Goal: Navigation & Orientation: Find specific page/section

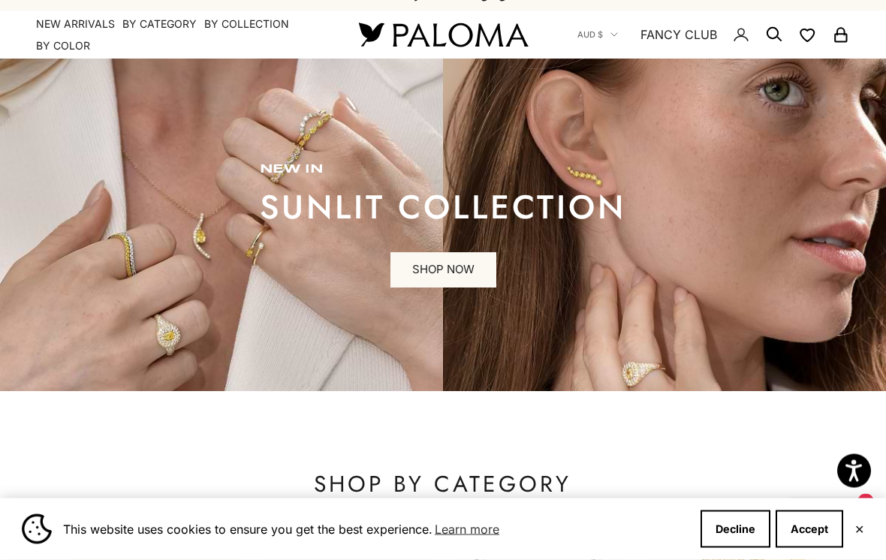
scroll to position [23, 0]
click at [728, 548] on button "Decline" at bounding box center [736, 530] width 70 height 38
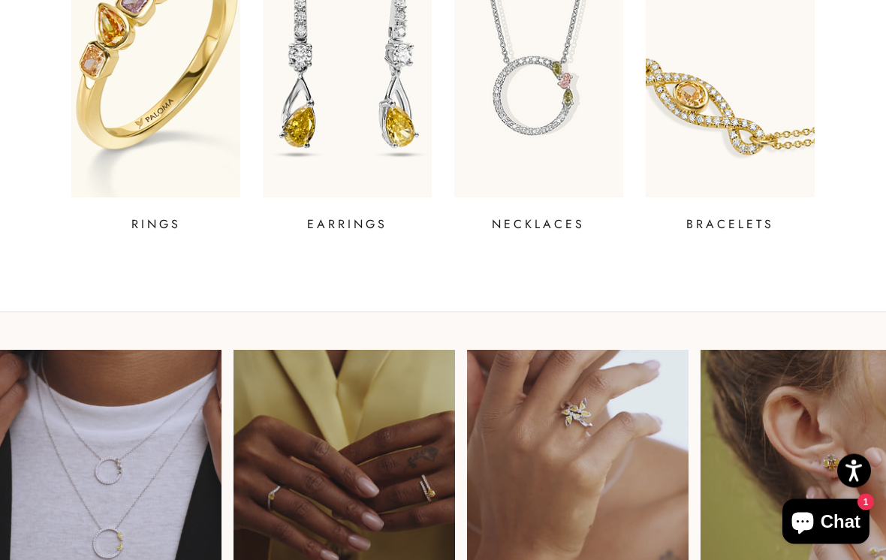
scroll to position [661, 0]
click at [553, 231] on p "NECKLACES" at bounding box center [538, 224] width 93 height 18
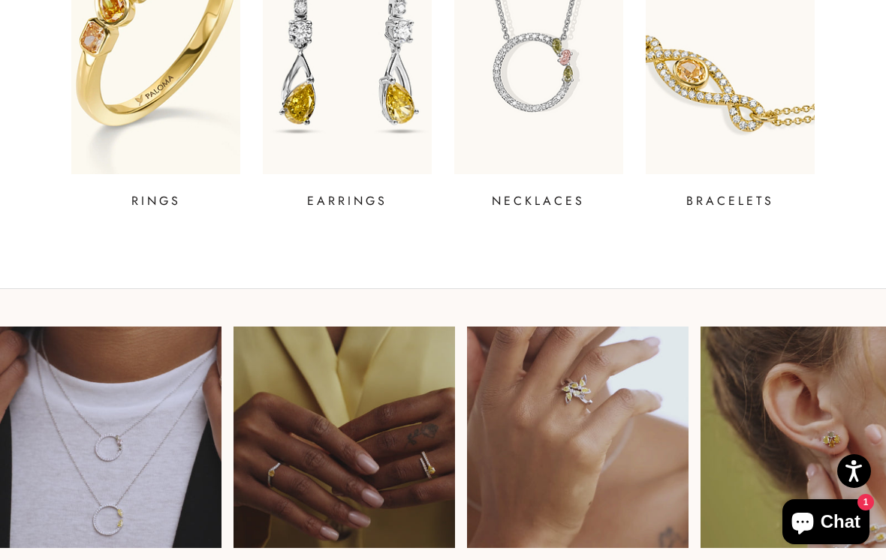
click at [366, 202] on p "EARRINGS" at bounding box center [347, 201] width 80 height 18
click at [170, 203] on p "RINGS" at bounding box center [156, 201] width 50 height 18
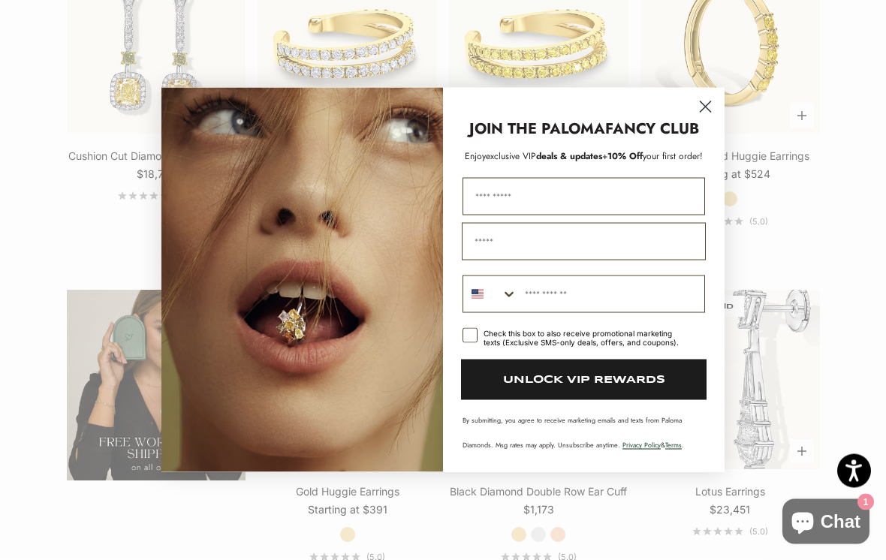
scroll to position [2187, 0]
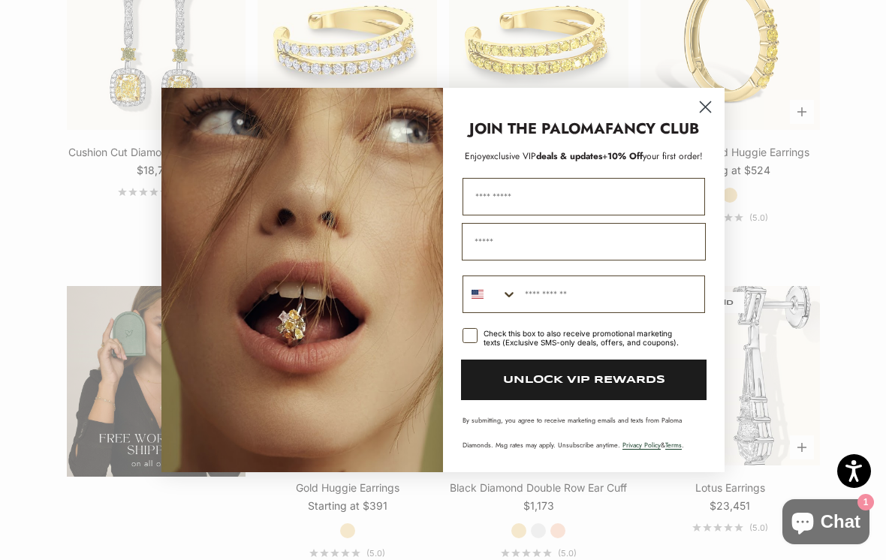
click at [713, 116] on circle "Close dialog" at bounding box center [705, 107] width 25 height 25
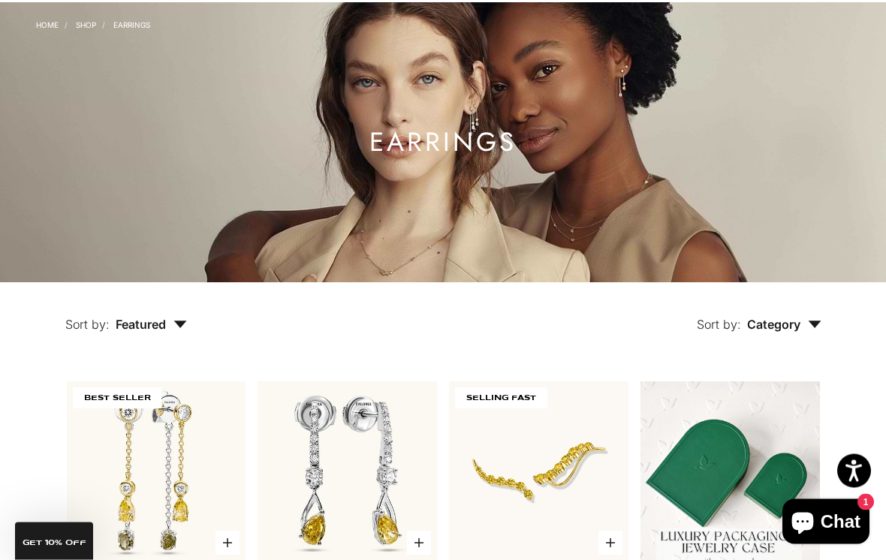
scroll to position [0, 0]
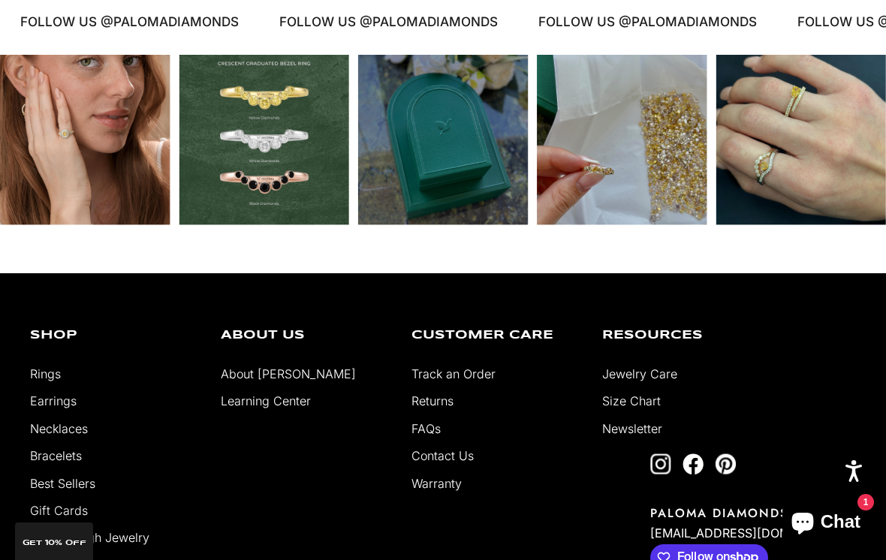
scroll to position [6193, 0]
